Goal: Task Accomplishment & Management: Use online tool/utility

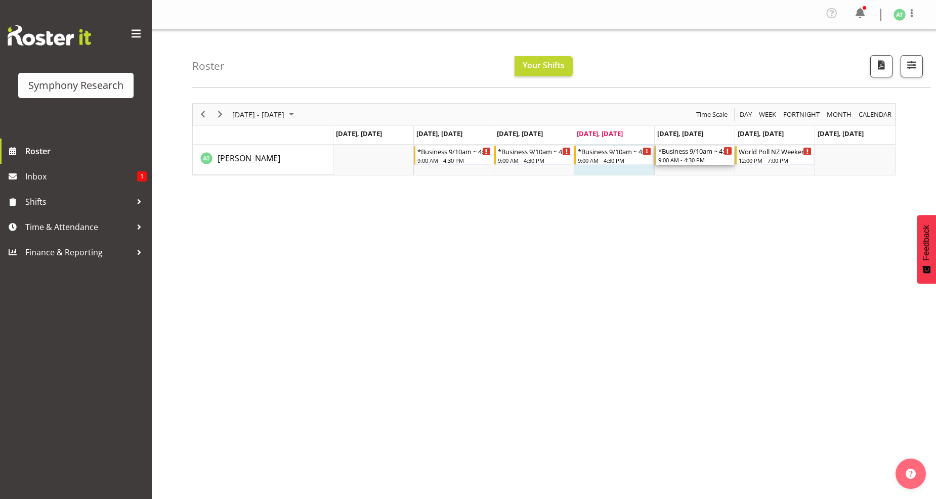
click at [684, 154] on div "*Business 9/10am ~ 4:30pm" at bounding box center [695, 151] width 74 height 10
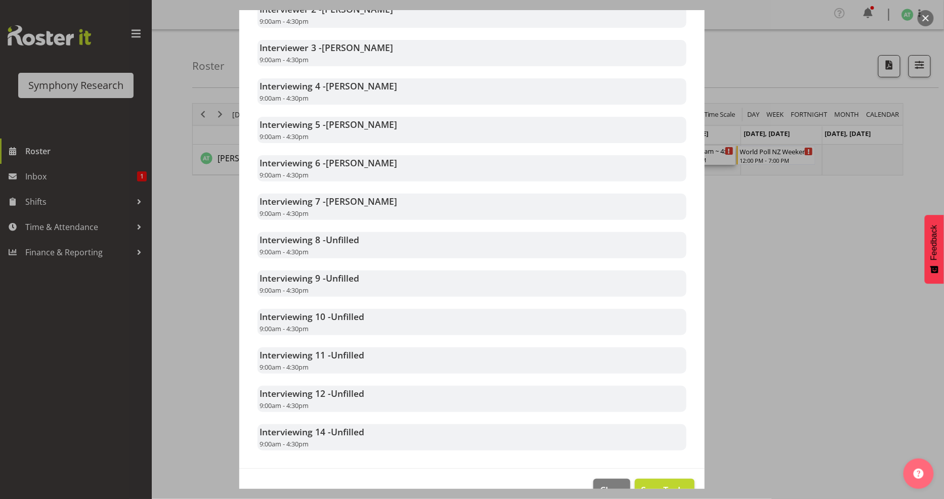
scroll to position [385, 0]
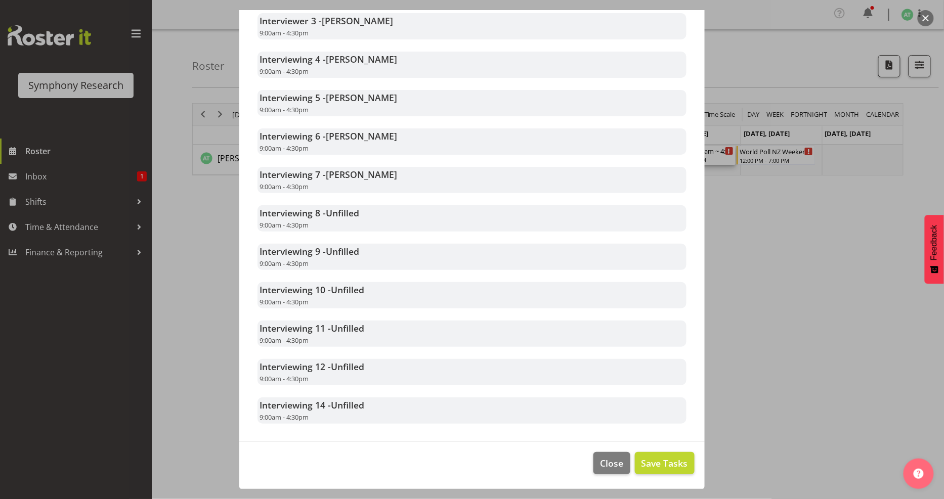
click at [766, 252] on div at bounding box center [472, 249] width 944 height 499
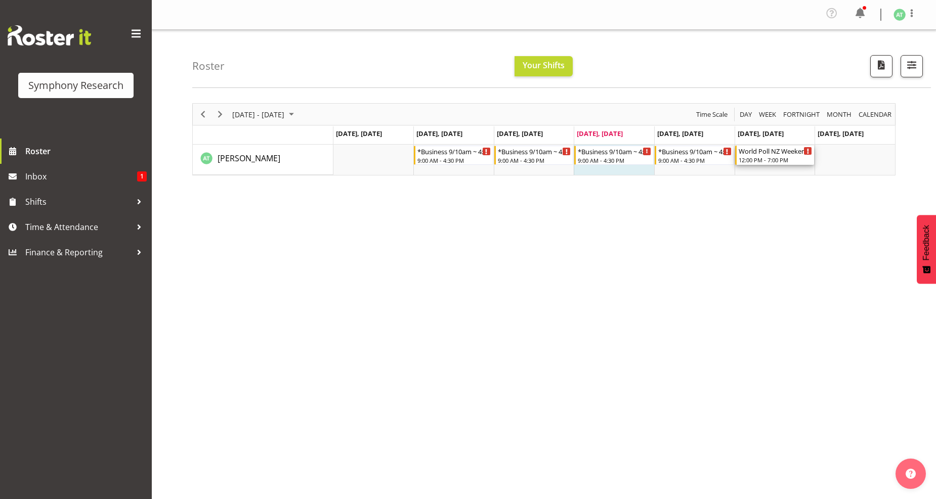
click at [764, 158] on div "12:00 PM - 7:00 PM" at bounding box center [776, 160] width 74 height 8
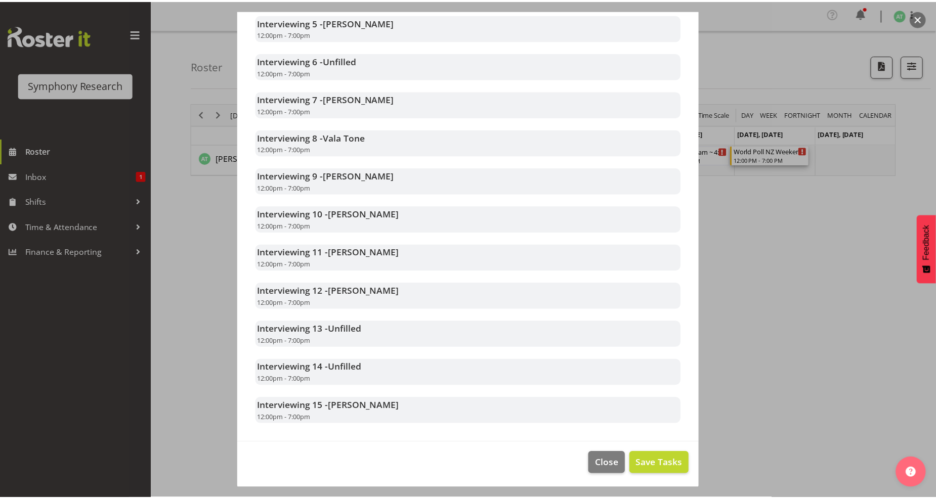
scroll to position [458, 0]
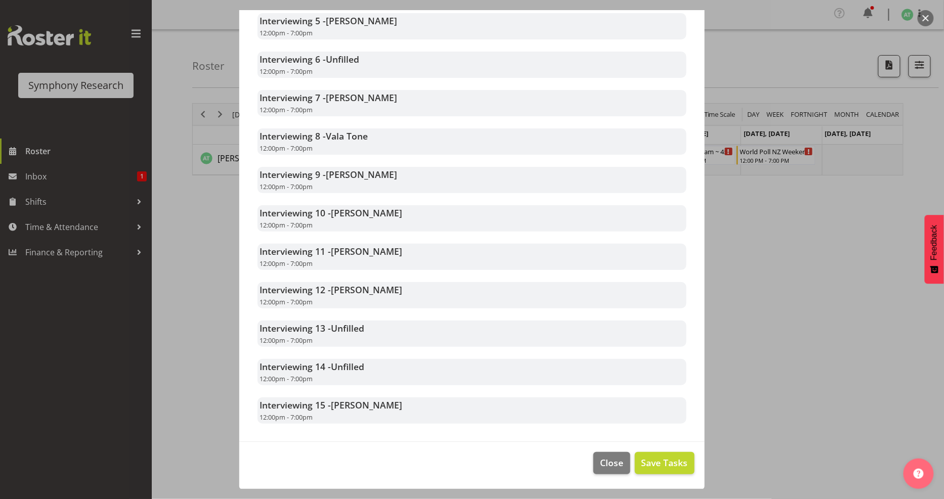
click at [783, 249] on div at bounding box center [472, 249] width 944 height 499
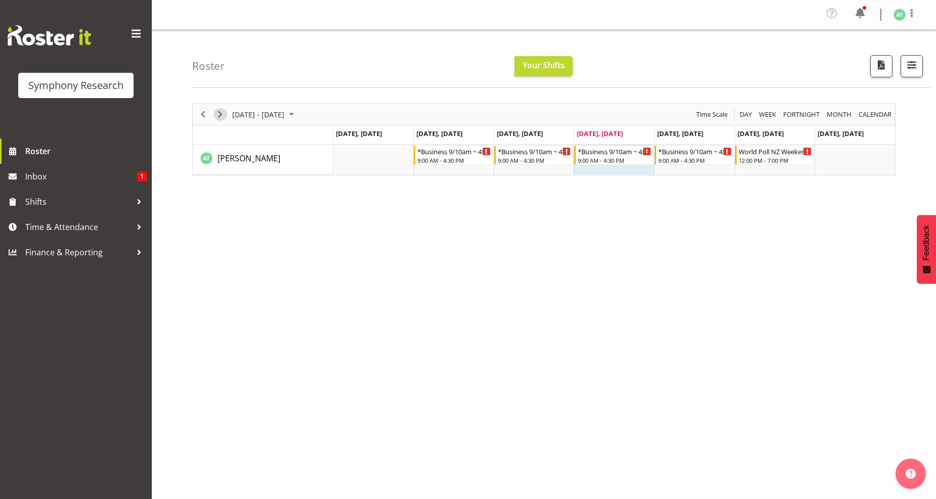
click at [219, 113] on span "Next" at bounding box center [220, 114] width 12 height 13
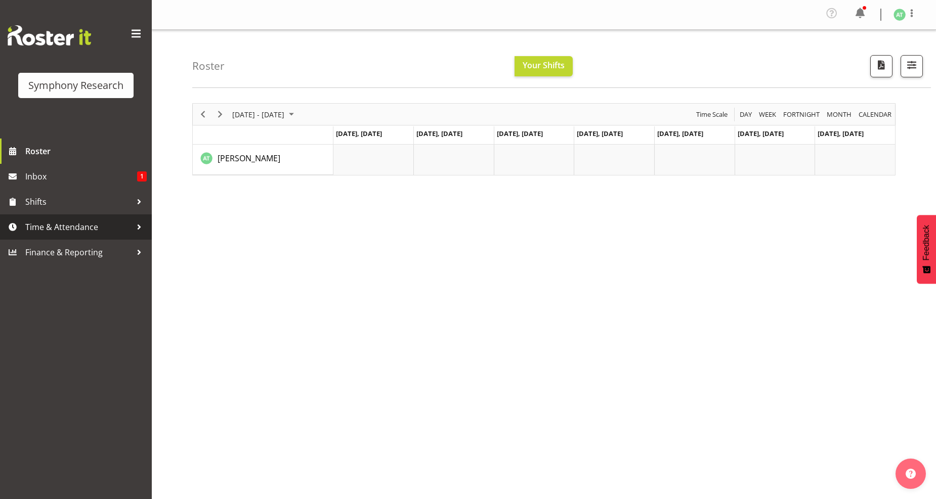
click at [63, 225] on span "Time & Attendance" at bounding box center [78, 227] width 106 height 15
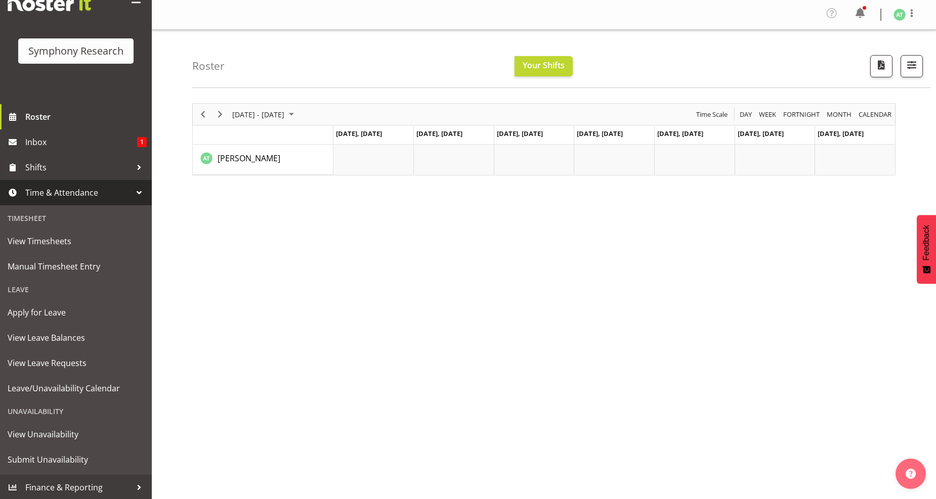
scroll to position [1, 0]
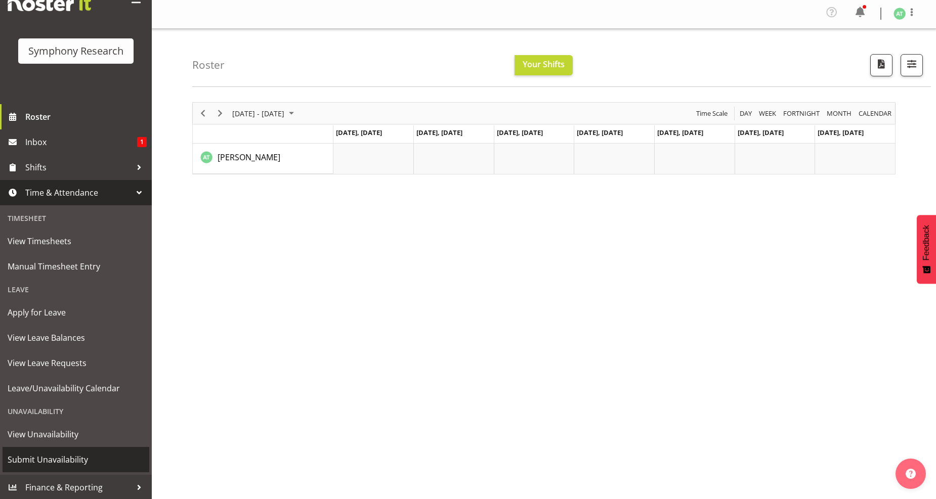
click at [56, 460] on span "Submit Unavailability" at bounding box center [76, 459] width 137 height 15
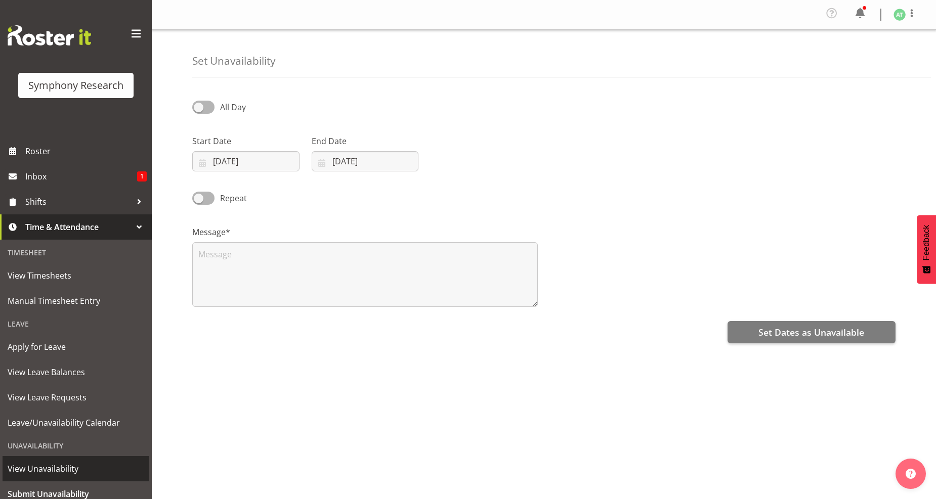
scroll to position [34, 0]
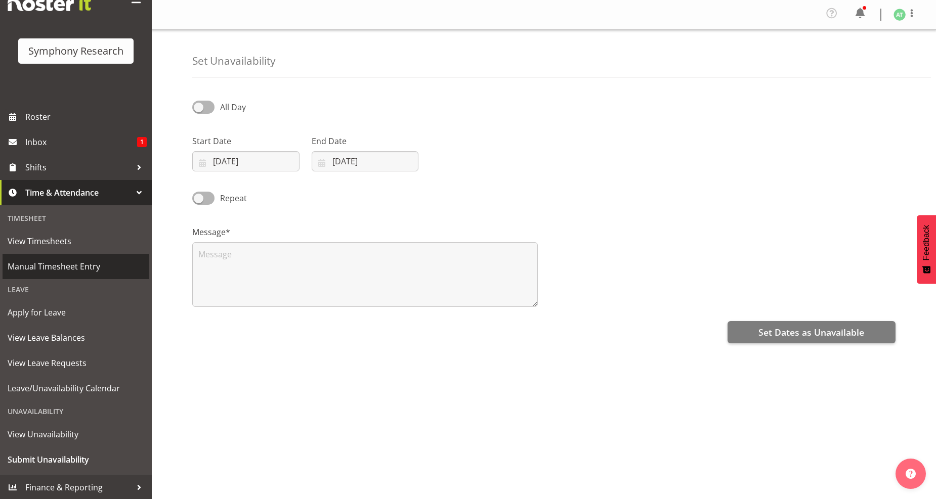
click at [68, 270] on span "Manual Timesheet Entry" at bounding box center [76, 266] width 137 height 15
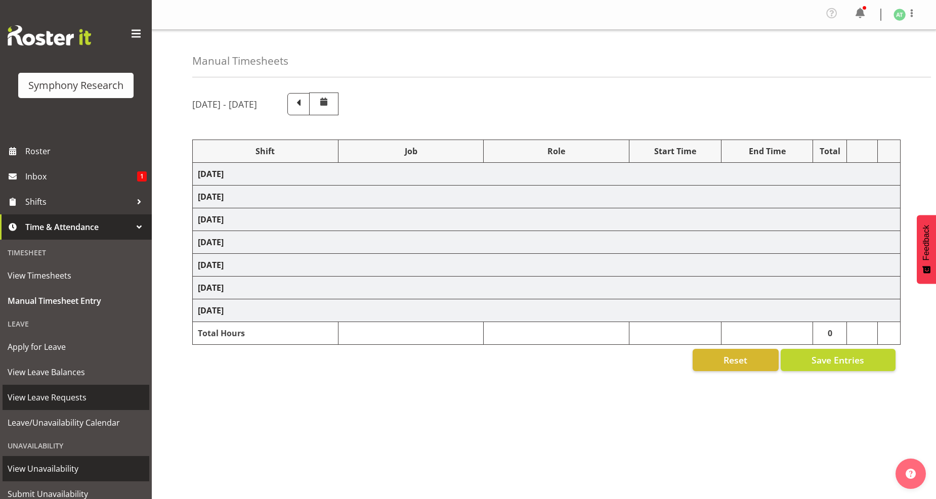
select select "26078"
select select "10242"
select select "26078"
select select "10242"
select select "47"
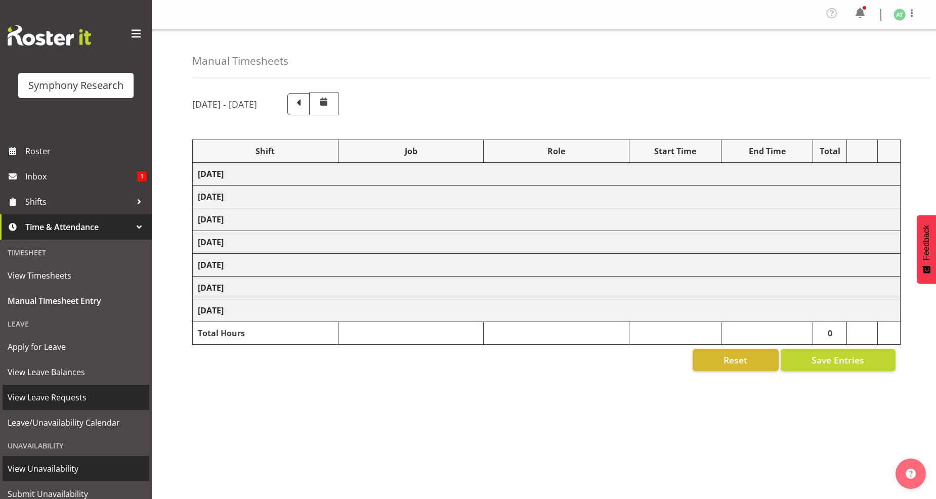
select select "26078"
select select "10242"
select select "47"
select select "26078"
select select "760"
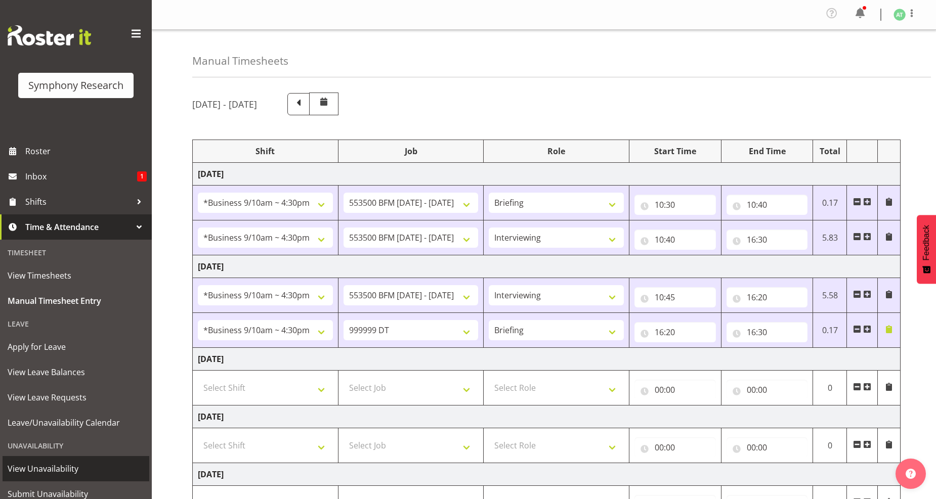
drag, startPoint x: 25, startPoint y: 469, endPoint x: 22, endPoint y: 444, distance: 25.5
click at [24, 468] on span "View Unavailability" at bounding box center [76, 468] width 137 height 15
